Goal: Information Seeking & Learning: Learn about a topic

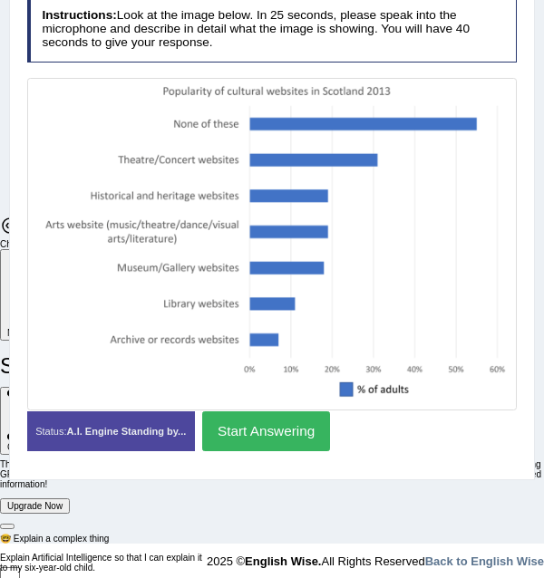
scroll to position [4228, 0]
click at [255, 441] on button "Start Answering" at bounding box center [266, 430] width 128 height 39
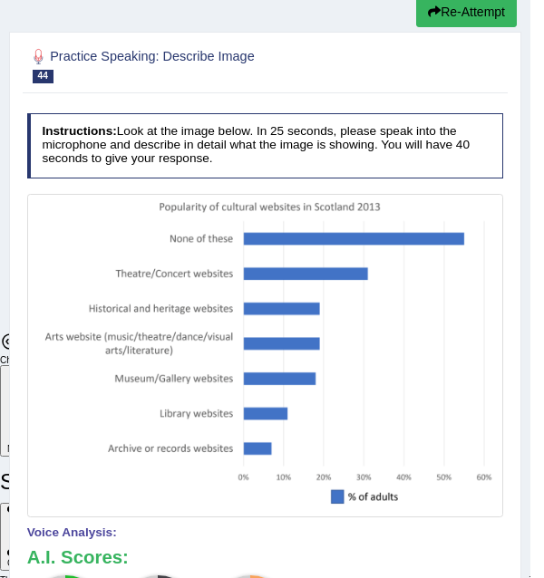
scroll to position [62, 0]
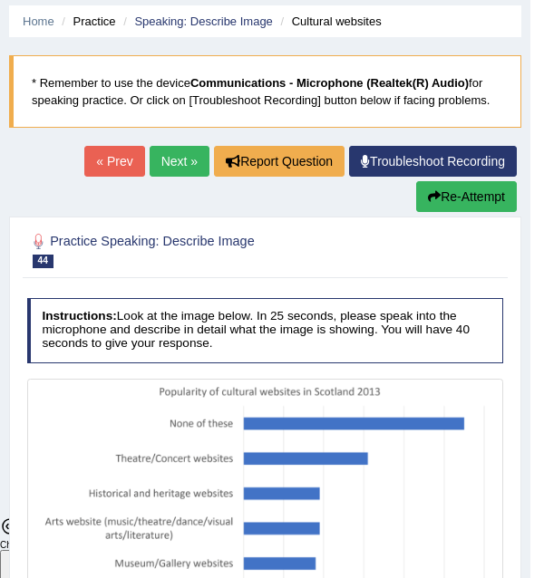
click at [456, 193] on button "Re-Attempt" at bounding box center [466, 196] width 101 height 31
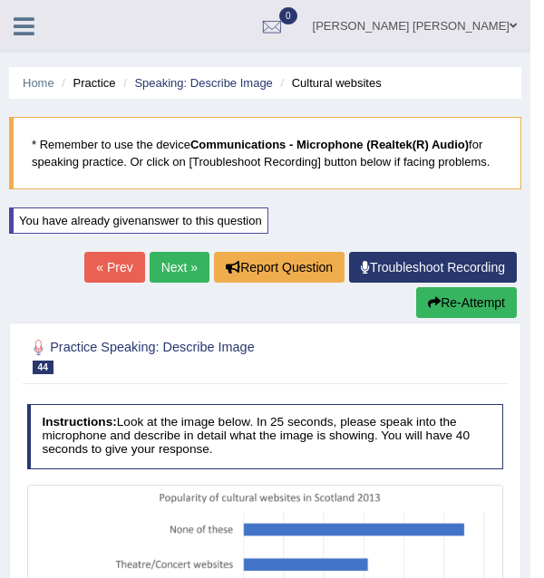
click at [185, 264] on link "Next »" at bounding box center [179, 267] width 60 height 31
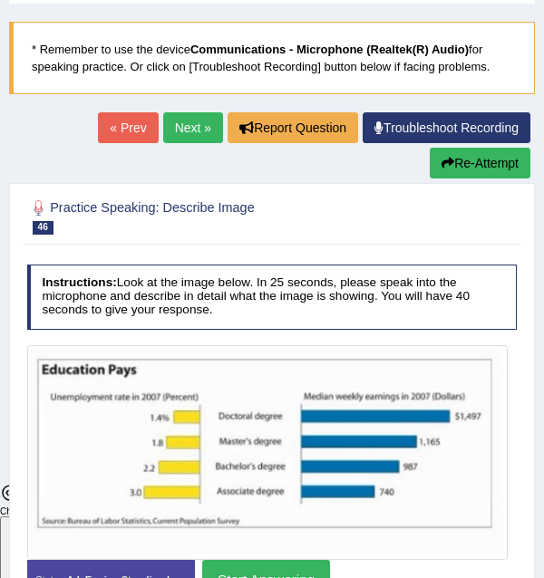
scroll to position [272, 0]
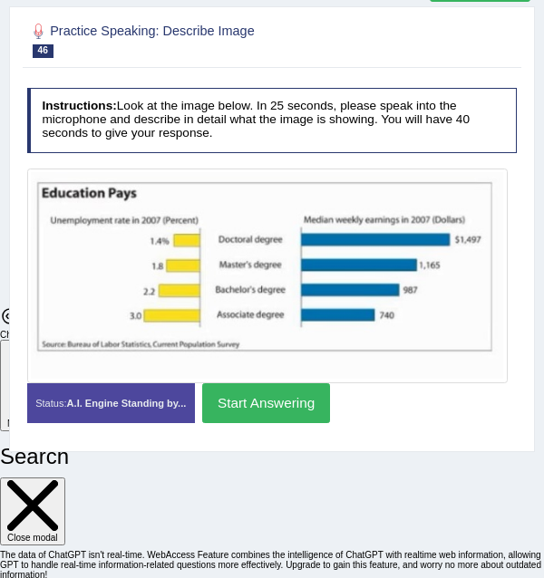
click at [241, 410] on button "Start Answering" at bounding box center [266, 402] width 128 height 39
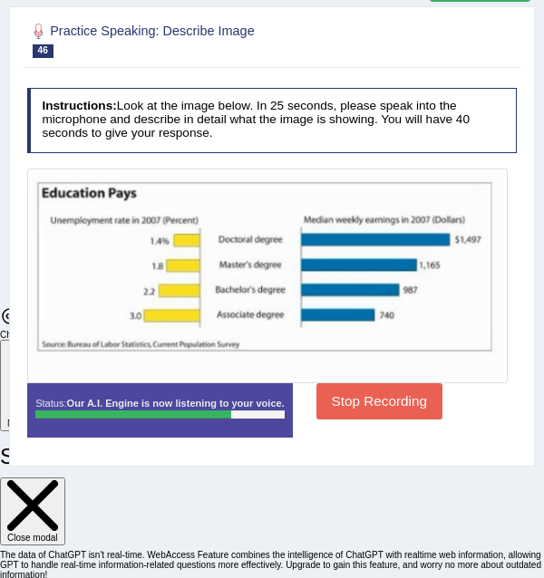
click at [332, 399] on button "Stop Recording" at bounding box center [379, 400] width 126 height 35
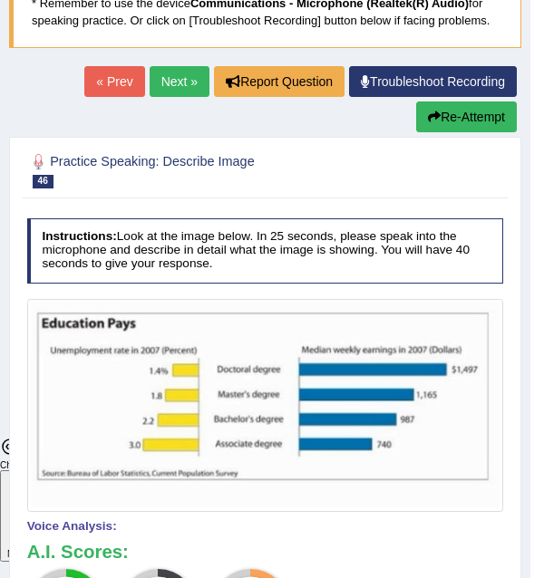
scroll to position [181, 0]
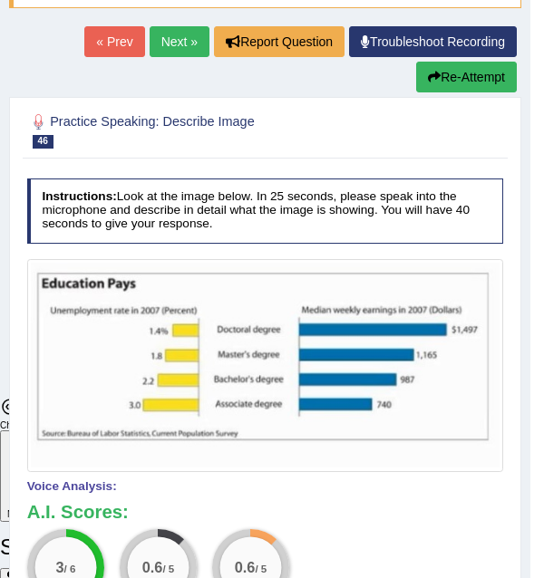
click at [170, 48] on link "Next »" at bounding box center [179, 41] width 60 height 31
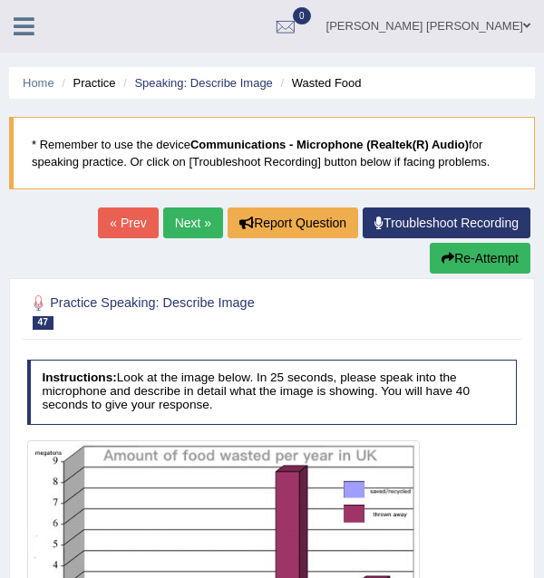
click at [188, 220] on link "Next »" at bounding box center [193, 222] width 60 height 31
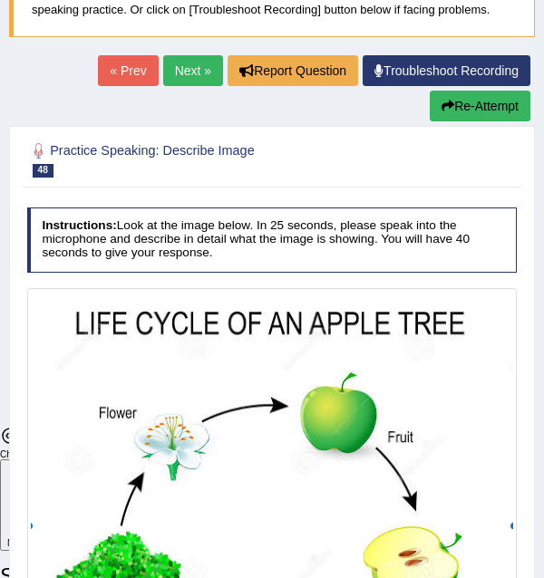
scroll to position [181, 0]
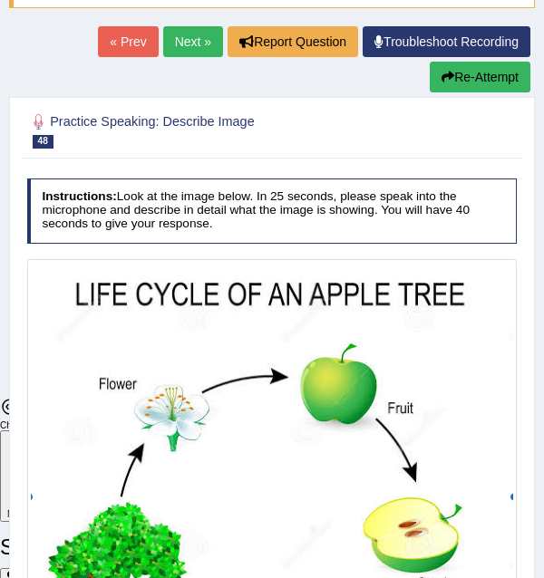
click at [193, 50] on link "Next »" at bounding box center [193, 41] width 60 height 31
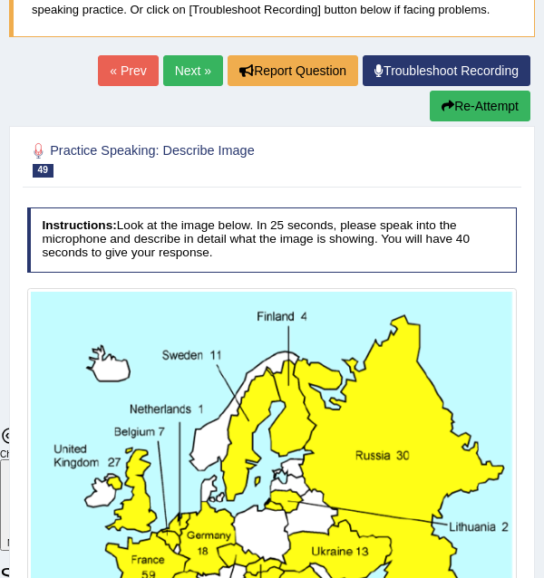
scroll to position [181, 0]
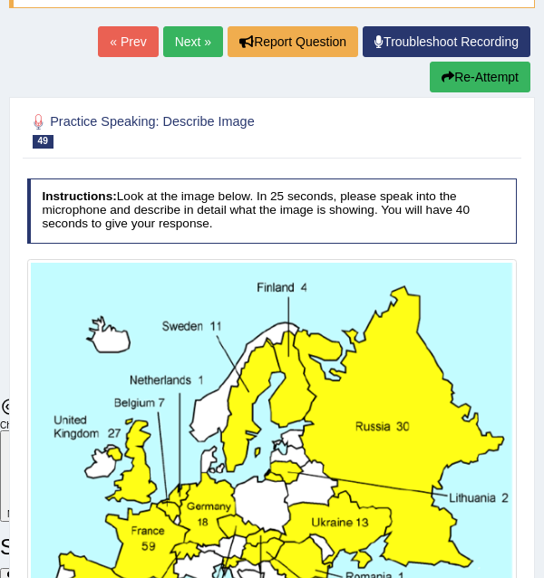
click at [197, 34] on link "Next »" at bounding box center [193, 41] width 60 height 31
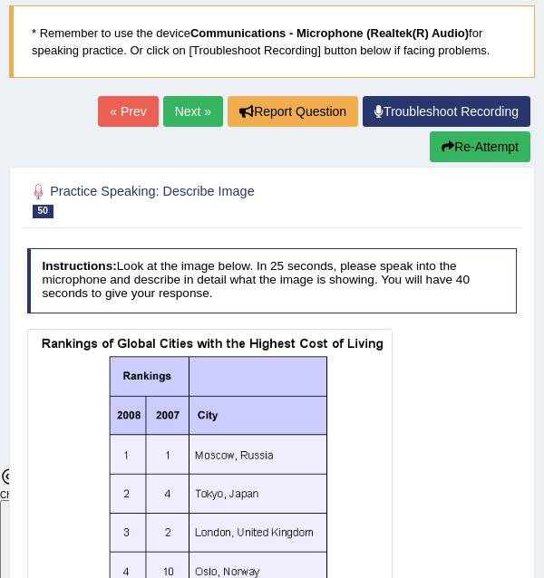
scroll to position [11, 0]
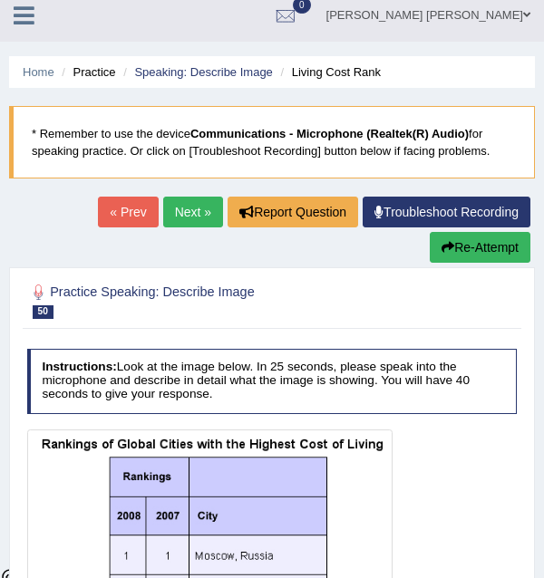
click at [181, 211] on link "Next »" at bounding box center [193, 212] width 60 height 31
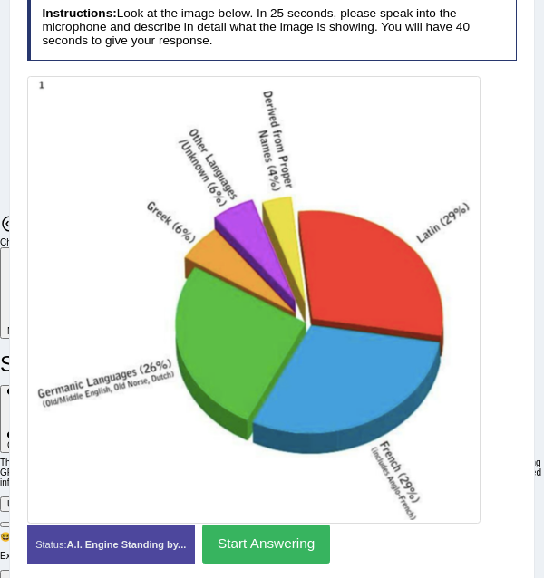
scroll to position [92, 0]
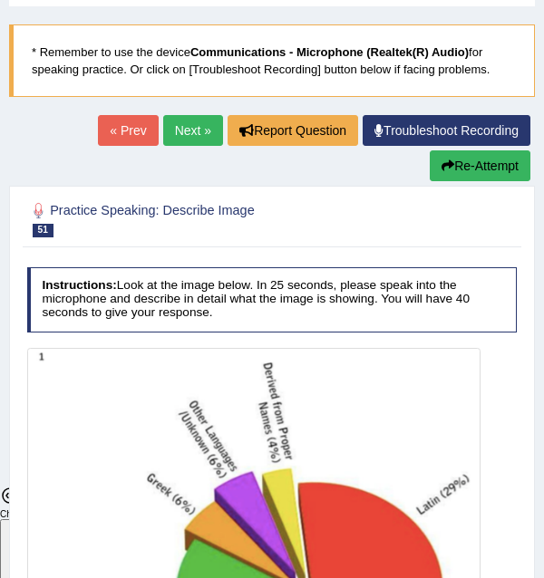
click at [168, 136] on link "Next »" at bounding box center [193, 130] width 60 height 31
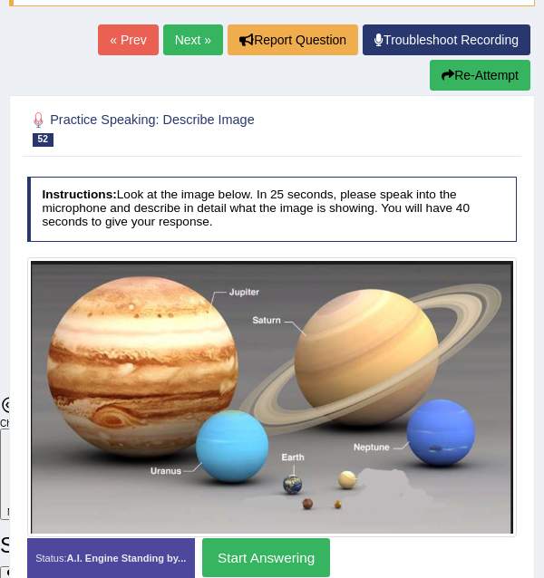
scroll to position [4228, 0]
click at [188, 35] on link "Next »" at bounding box center [193, 39] width 60 height 31
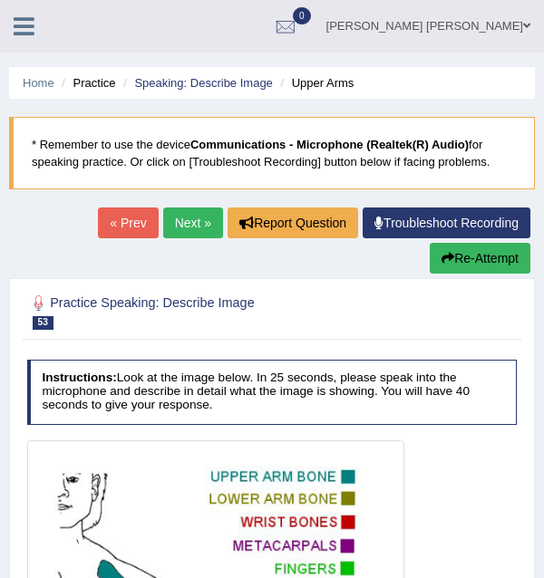
scroll to position [4228, 0]
click at [190, 220] on link "Next »" at bounding box center [193, 222] width 60 height 31
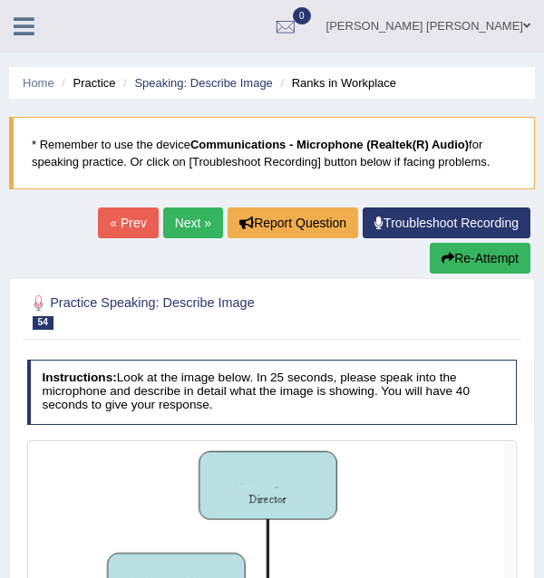
scroll to position [4228, 0]
click at [191, 218] on link "Next »" at bounding box center [193, 222] width 60 height 31
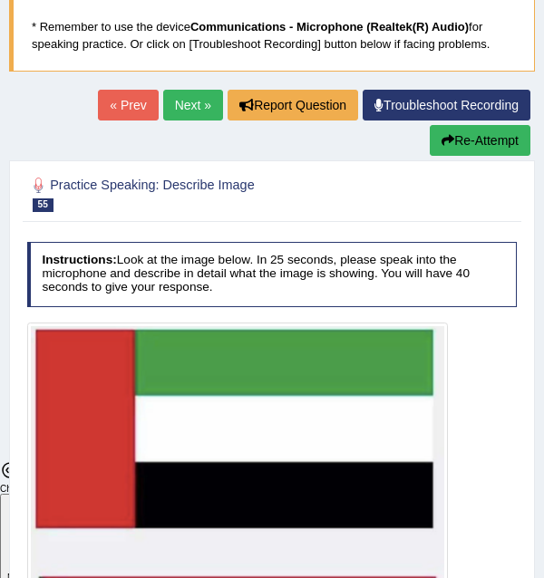
scroll to position [91, 0]
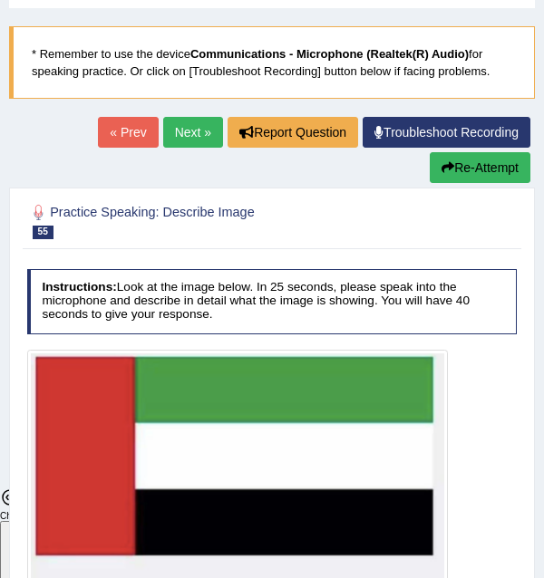
click at [189, 135] on link "Next »" at bounding box center [193, 132] width 60 height 31
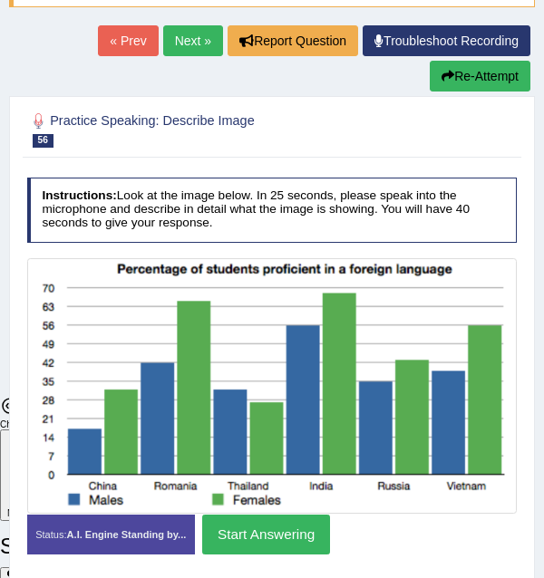
scroll to position [272, 0]
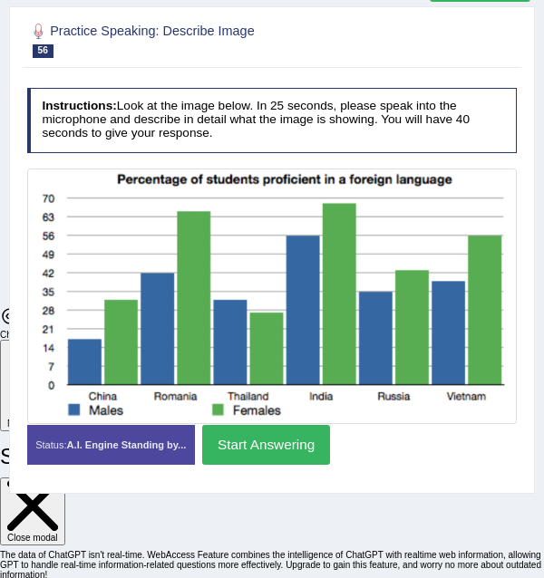
click at [257, 441] on button "Start Answering" at bounding box center [266, 444] width 128 height 39
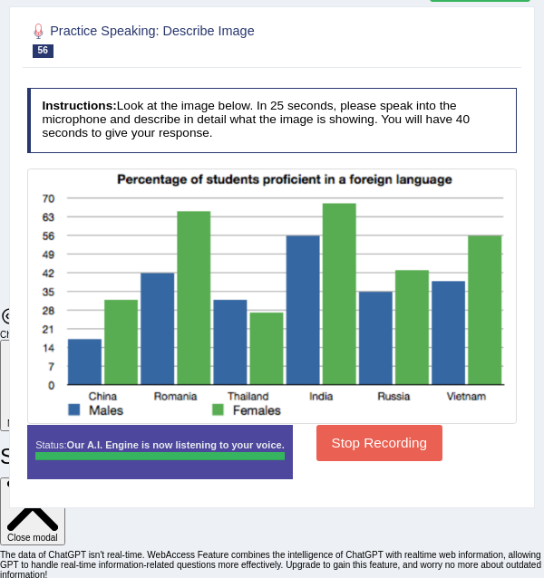
click at [362, 441] on button "Stop Recording" at bounding box center [379, 442] width 126 height 35
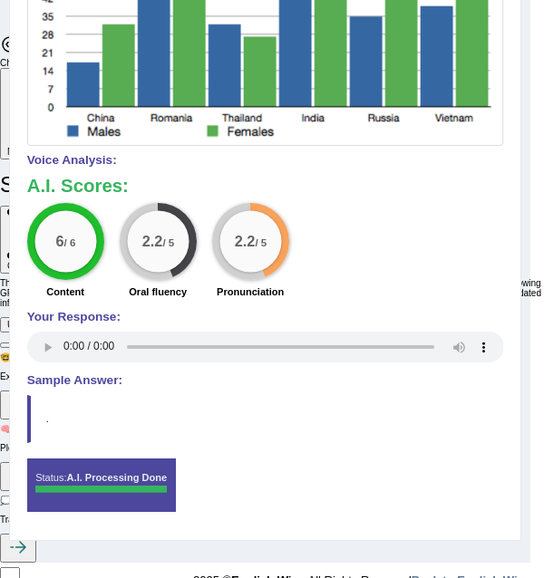
scroll to position [181, 0]
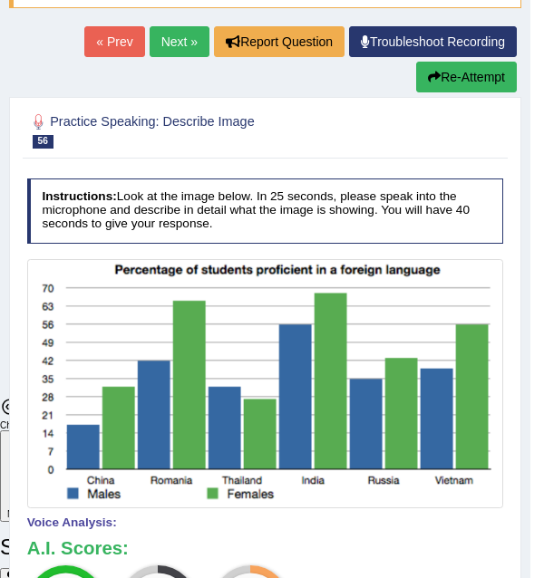
click at [175, 46] on link "Next »" at bounding box center [179, 41] width 60 height 31
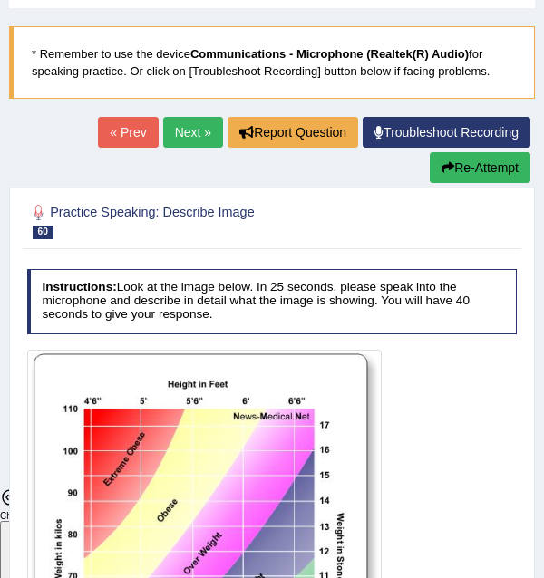
scroll to position [4228, 0]
click at [186, 134] on link "Next »" at bounding box center [193, 132] width 60 height 31
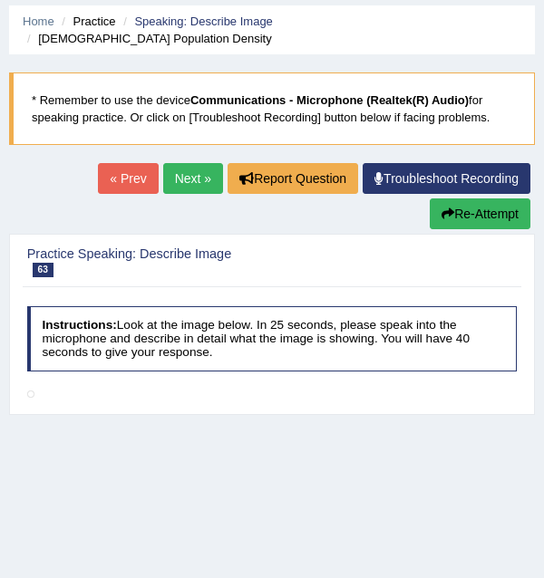
scroll to position [91, 0]
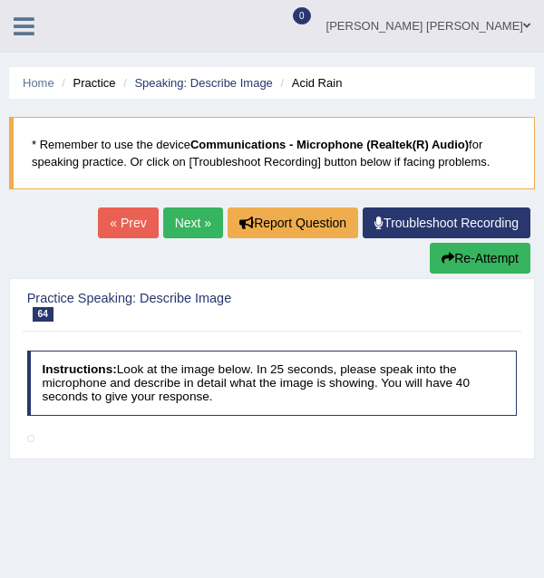
scroll to position [53, 0]
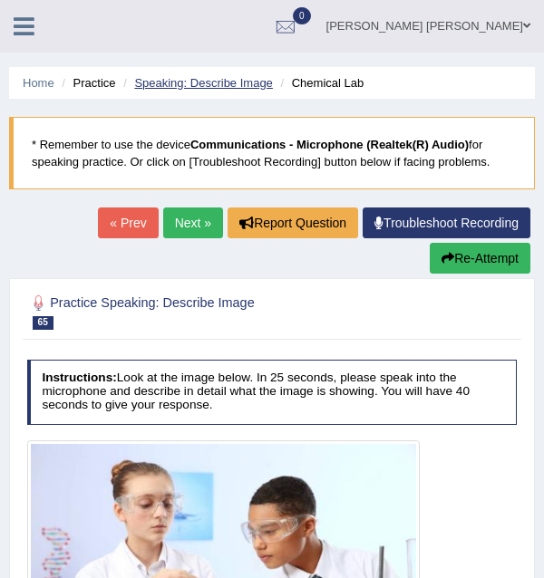
scroll to position [4228, 0]
click at [190, 227] on link "Next »" at bounding box center [193, 222] width 60 height 31
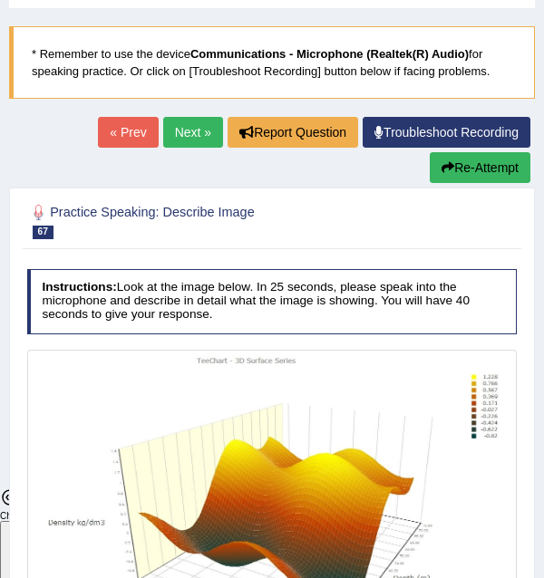
scroll to position [181, 0]
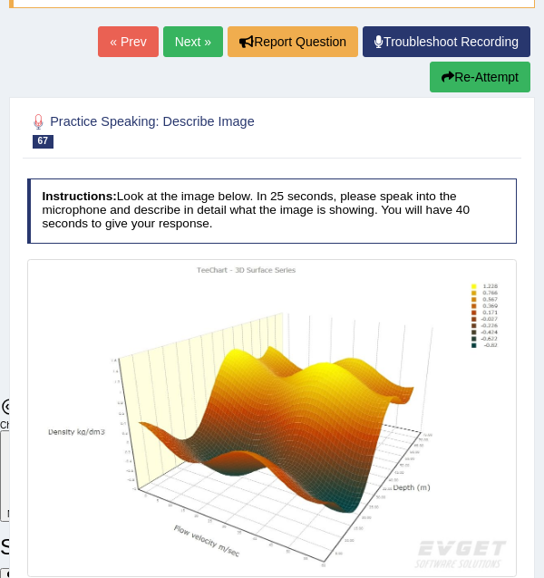
click at [190, 47] on link "Next »" at bounding box center [193, 41] width 60 height 31
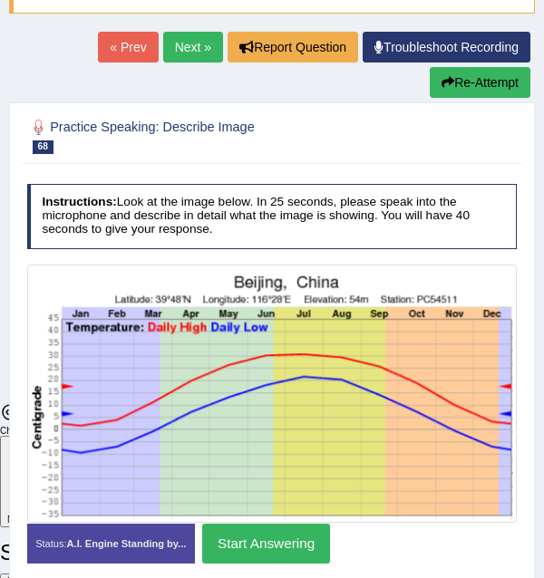
scroll to position [181, 0]
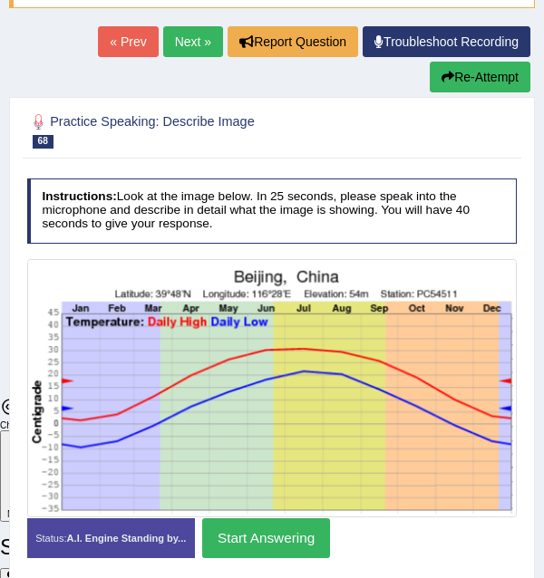
click at [188, 34] on link "Next »" at bounding box center [193, 41] width 60 height 31
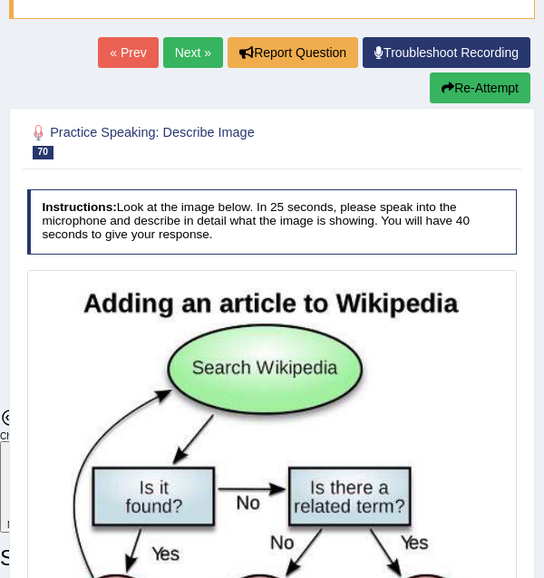
scroll to position [181, 0]
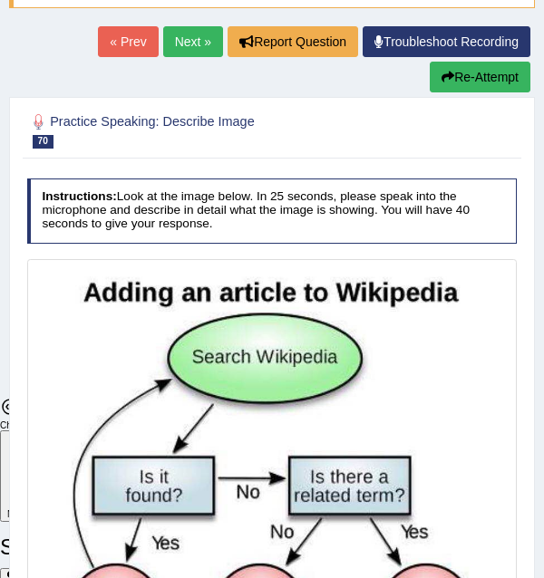
click at [181, 38] on link "Next »" at bounding box center [193, 41] width 60 height 31
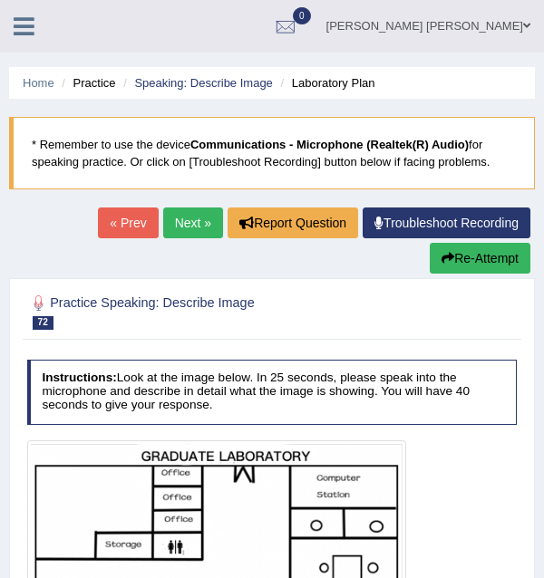
scroll to position [4228, 0]
click at [197, 221] on link "Next »" at bounding box center [193, 222] width 60 height 31
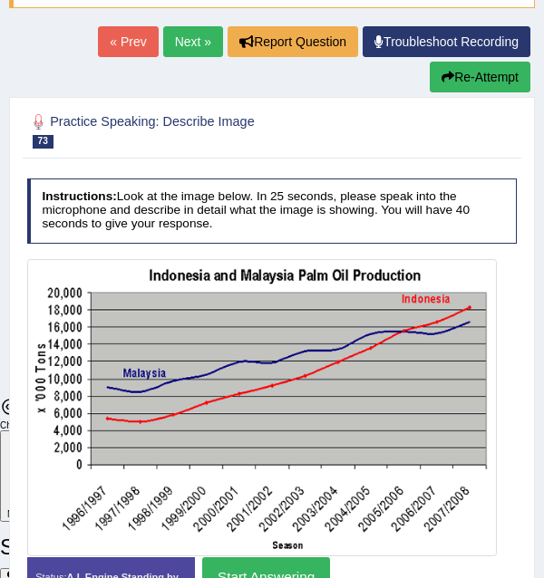
scroll to position [272, 0]
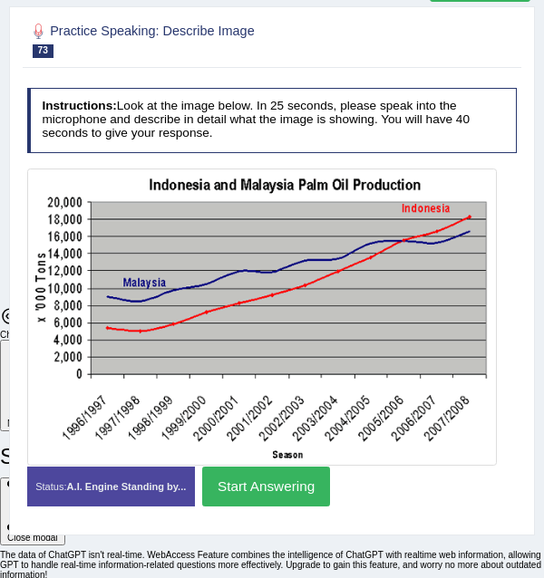
click at [280, 486] on button "Start Answering" at bounding box center [266, 486] width 128 height 39
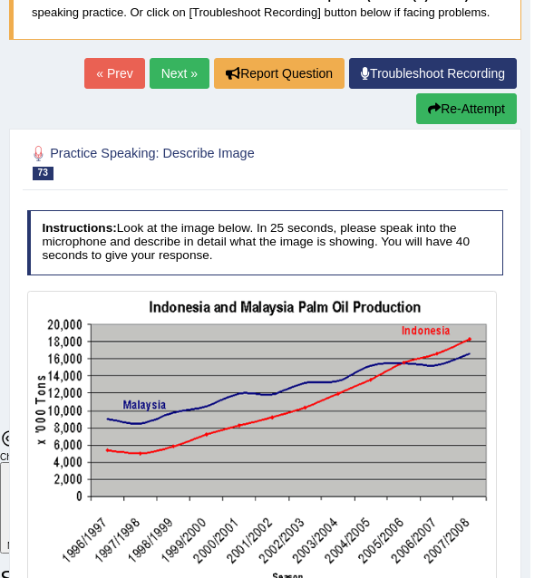
scroll to position [0, 0]
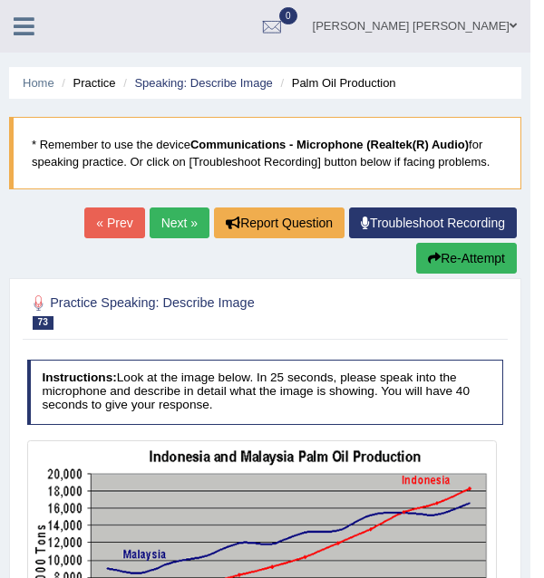
click at [187, 231] on link "Next »" at bounding box center [179, 222] width 60 height 31
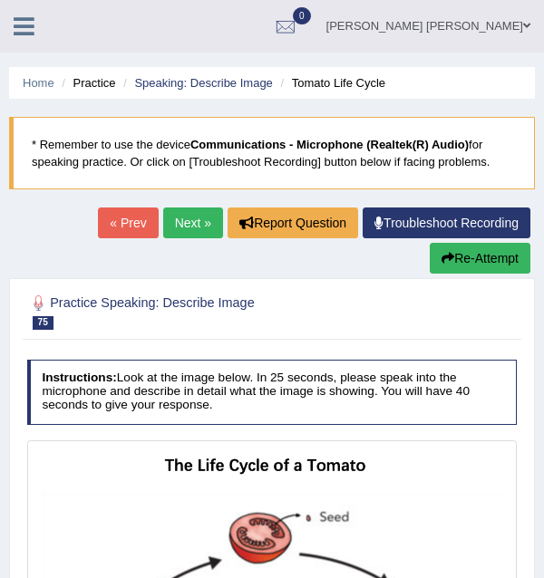
scroll to position [4228, 0]
click at [189, 228] on link "Next »" at bounding box center [193, 222] width 60 height 31
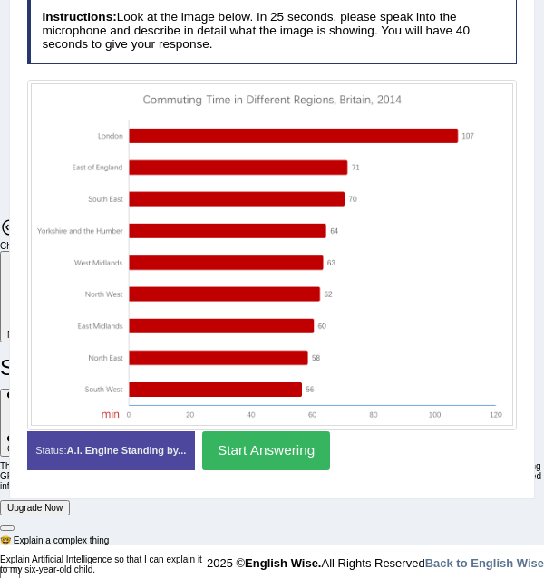
scroll to position [362, 0]
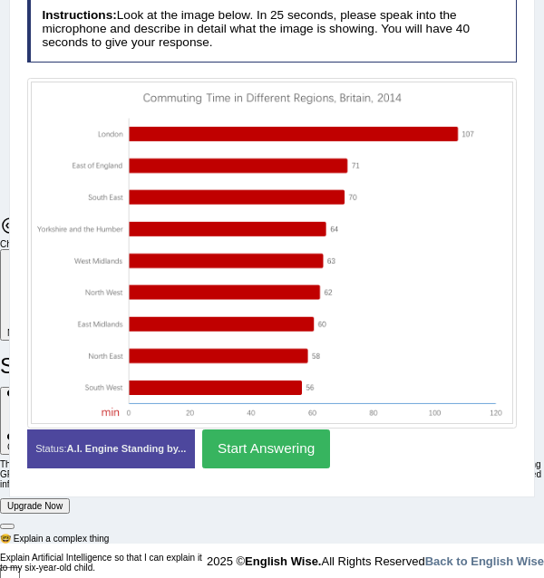
click at [276, 449] on button "Start Answering" at bounding box center [266, 448] width 128 height 39
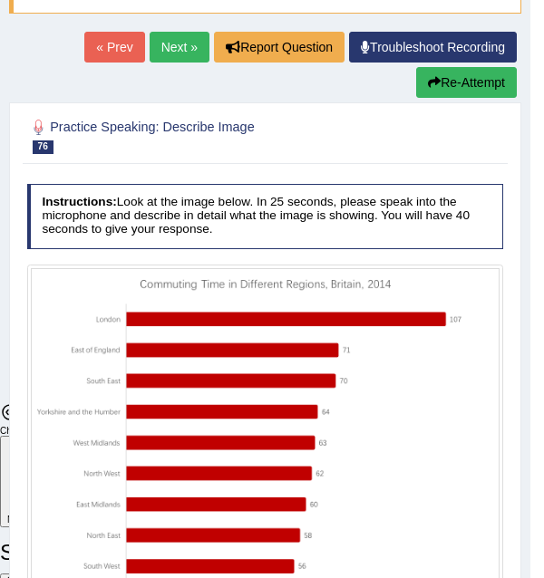
scroll to position [79, 0]
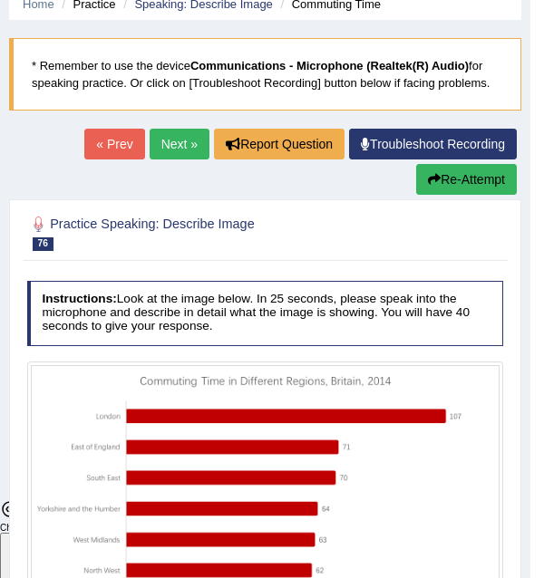
click at [446, 169] on button "Re-Attempt" at bounding box center [466, 179] width 101 height 31
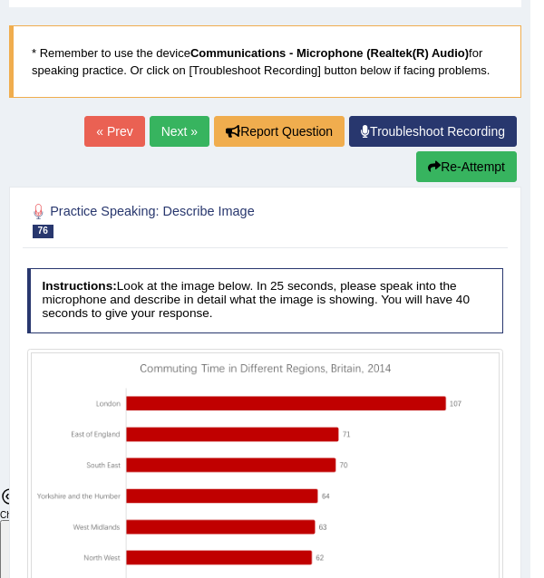
scroll to position [170, 0]
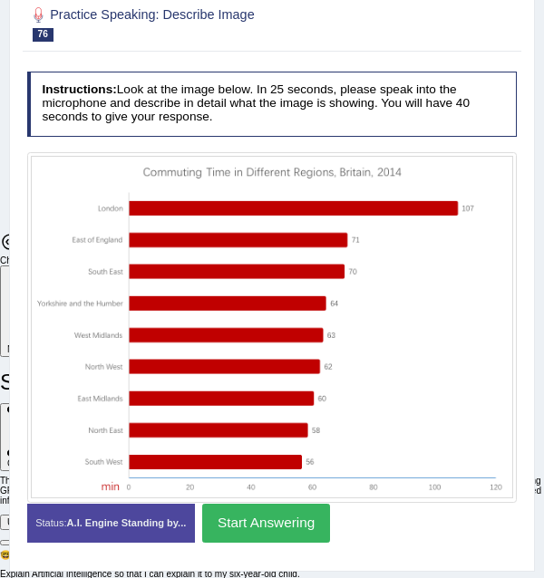
scroll to position [4228, 0]
click at [294, 519] on button "Start Answering" at bounding box center [266, 523] width 128 height 39
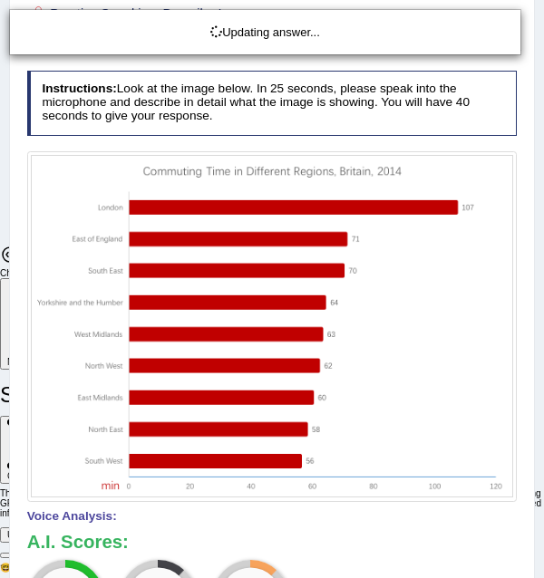
scroll to position [243, 0]
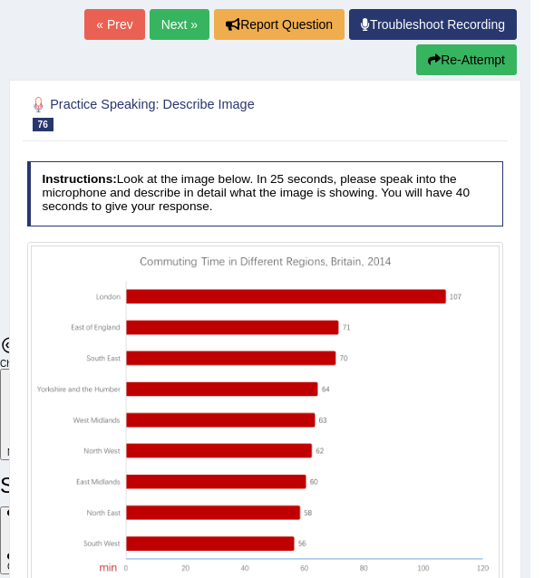
click at [180, 29] on link "Next »" at bounding box center [179, 24] width 60 height 31
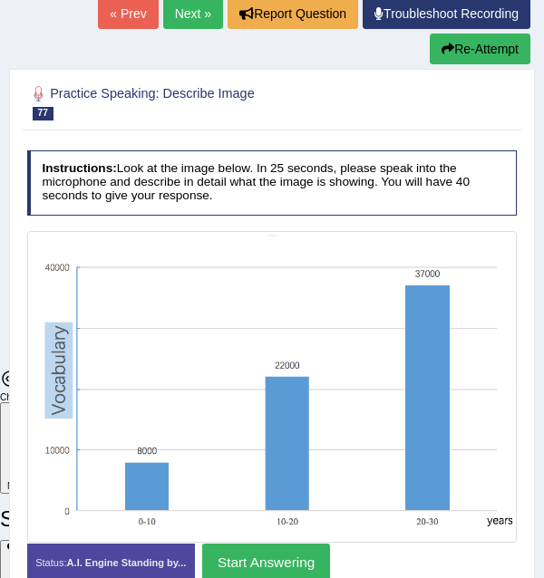
scroll to position [181, 0]
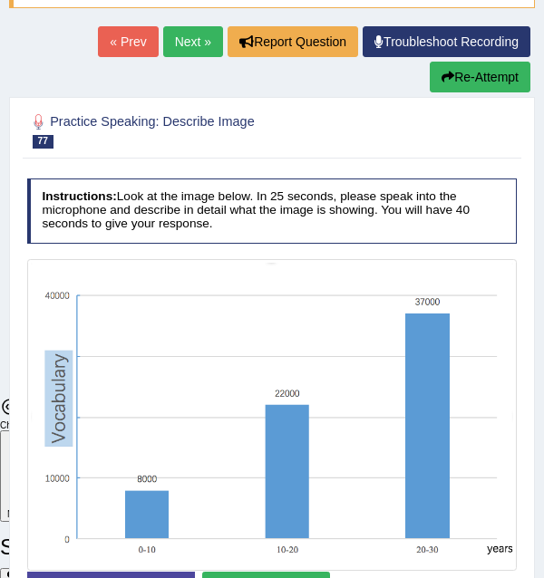
click at [185, 43] on link "Next »" at bounding box center [193, 41] width 60 height 31
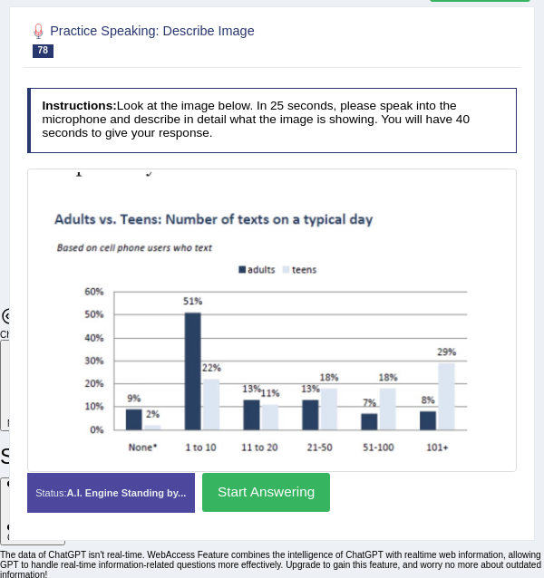
scroll to position [91, 0]
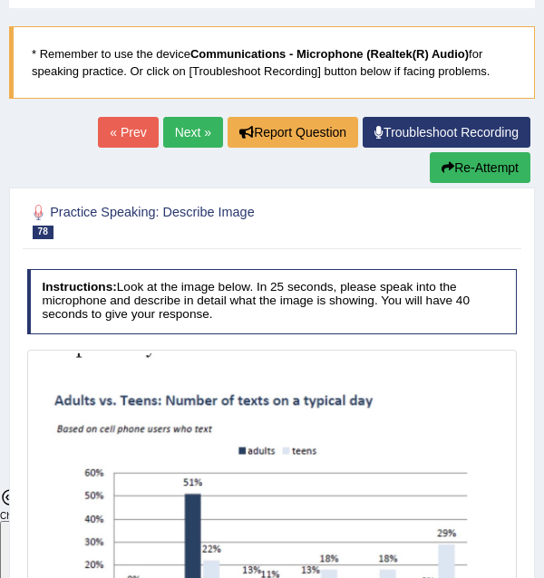
click at [187, 127] on link "Next »" at bounding box center [193, 132] width 60 height 31
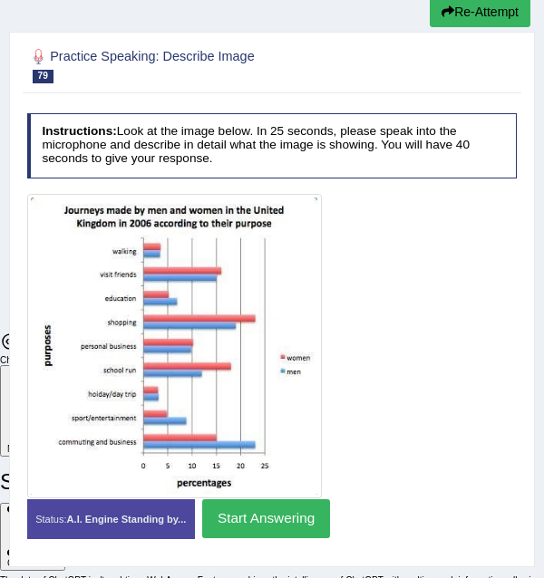
scroll to position [272, 0]
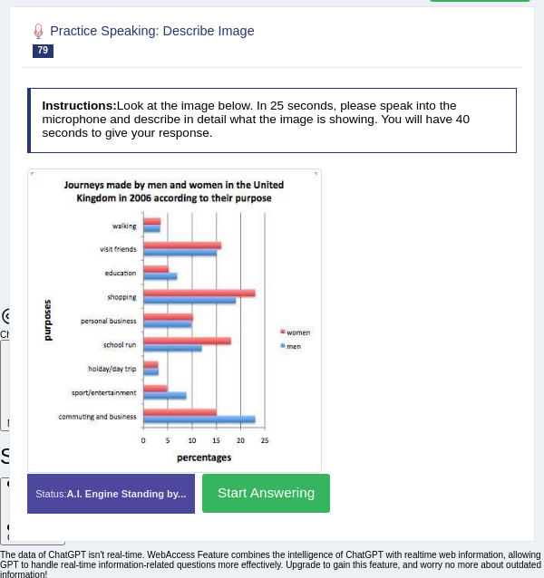
click at [277, 495] on button "Start Answering" at bounding box center [266, 493] width 128 height 39
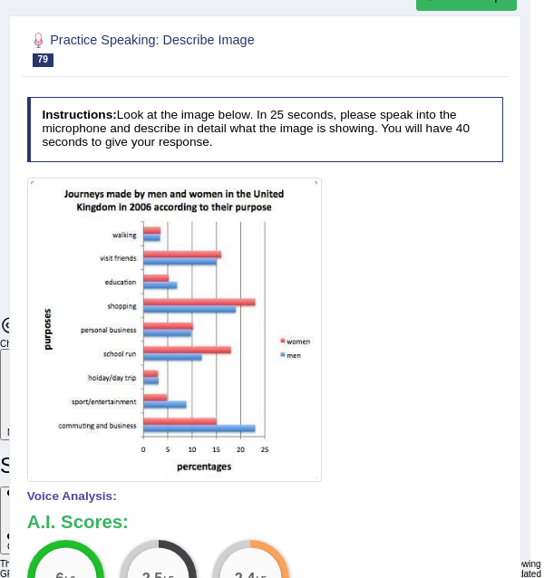
scroll to position [82, 0]
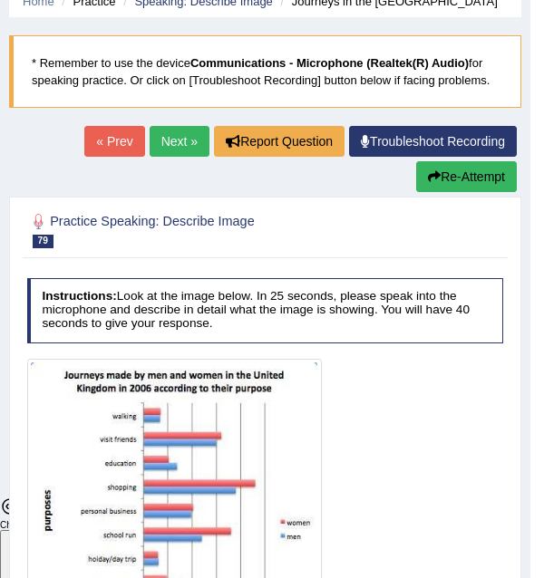
click at [165, 137] on link "Next »" at bounding box center [179, 141] width 60 height 31
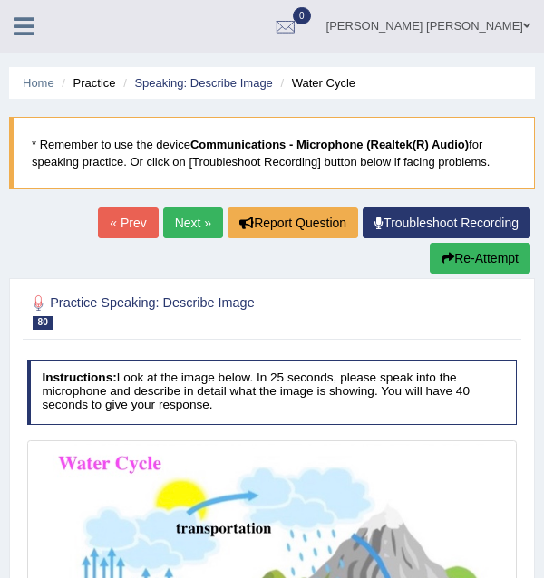
scroll to position [4228, 0]
click at [180, 222] on link "Next »" at bounding box center [193, 222] width 60 height 31
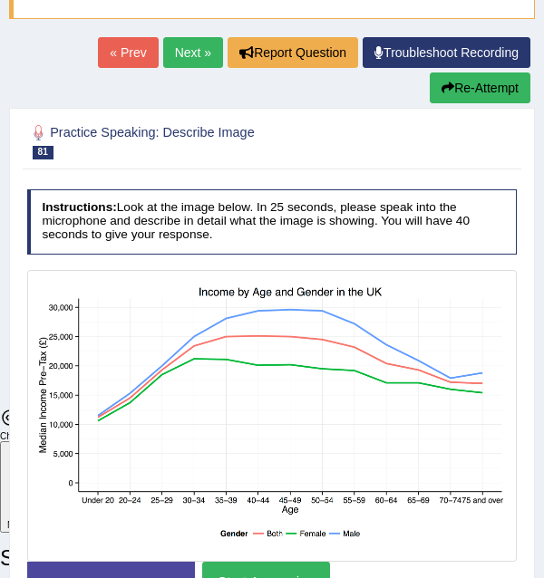
scroll to position [181, 0]
